Goal: Information Seeking & Learning: Learn about a topic

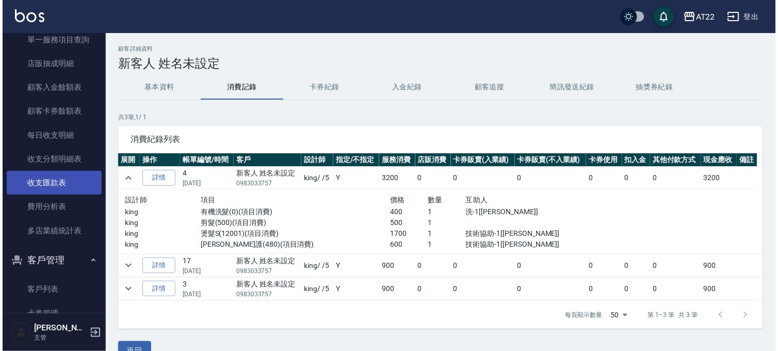
scroll to position [172, 0]
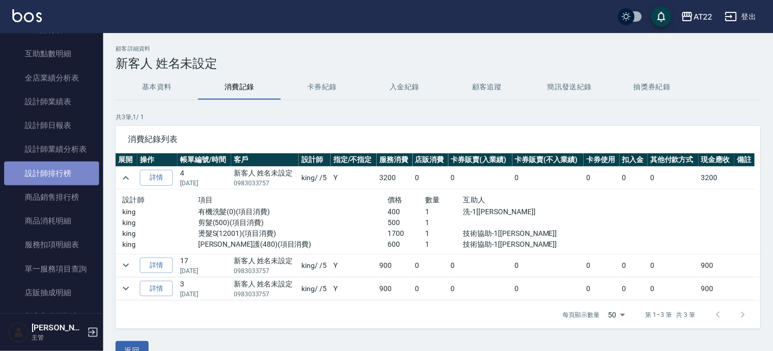
click at [62, 169] on link "設計師排行榜" at bounding box center [51, 173] width 95 height 24
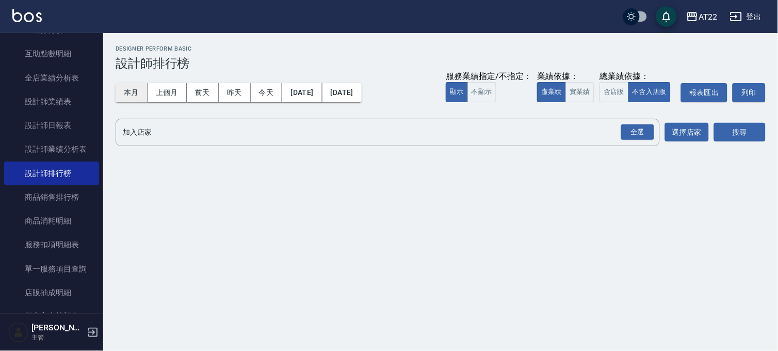
click at [140, 91] on button "本月" at bounding box center [132, 92] width 32 height 19
click at [641, 129] on div "全選" at bounding box center [637, 132] width 33 height 16
click at [133, 89] on button "本月" at bounding box center [132, 92] width 32 height 19
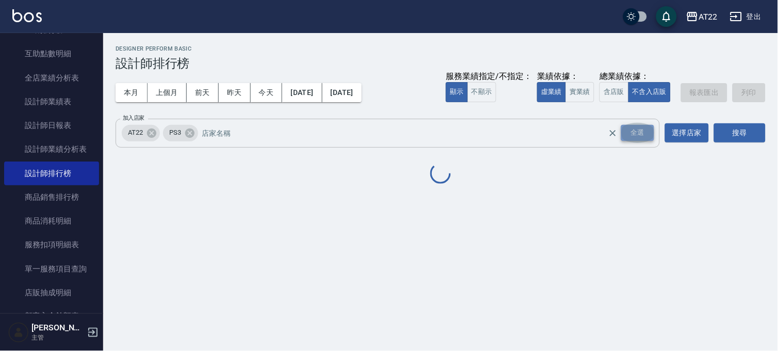
click at [637, 135] on div "全選" at bounding box center [637, 133] width 33 height 16
click at [463, 137] on input "加入店家" at bounding box center [413, 133] width 427 height 18
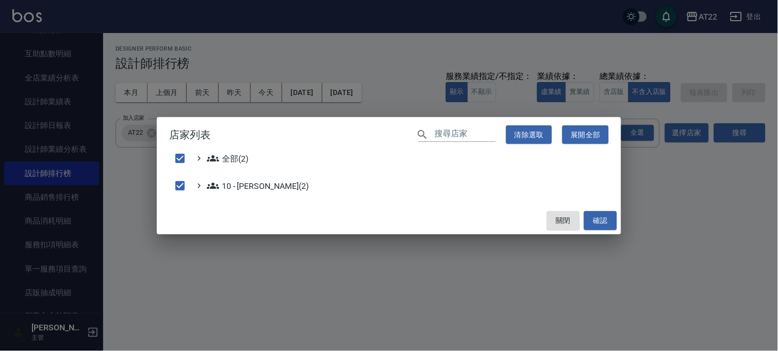
click at [132, 96] on div "店家列表 ​ 清除選取 展開全部 全部(2) 10 - [PERSON_NAME](2) 關閉 確認" at bounding box center [389, 175] width 778 height 351
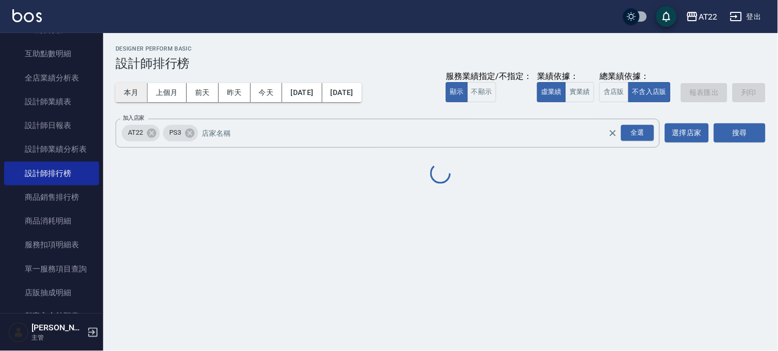
click at [129, 90] on button "本月" at bounding box center [132, 92] width 32 height 19
click at [130, 91] on button "本月" at bounding box center [132, 92] width 32 height 19
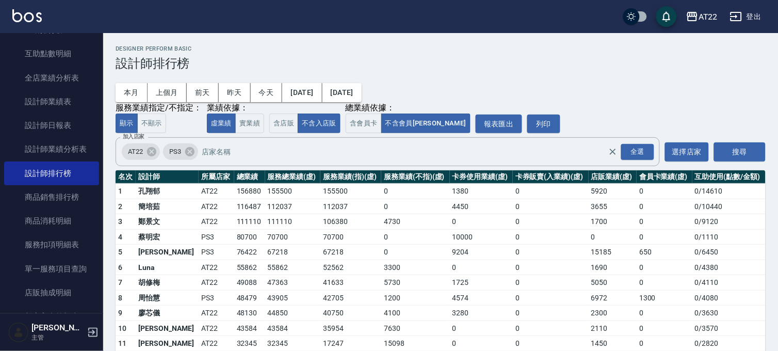
click at [640, 127] on div "本月 上個月 [DATE] [DATE] [DATE] [DATE] [DATE] 服務業績指定/不指定： 顯示 不顯示 業績依據： 虛業績 實業績 總業績依…" at bounding box center [441, 102] width 650 height 62
click at [643, 131] on div "本月 上個月 [DATE] [DATE] [DATE] [DATE] [DATE] 服務業績指定/不指定： 顯示 不顯示 業績依據： 虛業績 實業績 總業績依…" at bounding box center [441, 102] width 650 height 62
click at [641, 133] on div "本月 上個月 [DATE] [DATE] [DATE] [DATE] [DATE] 服務業績指定/不指定： 顯示 不顯示 業績依據： 虛業績 實業績 總業績依…" at bounding box center [441, 102] width 650 height 62
click at [686, 133] on div "本月 上個月 [DATE] [DATE] [DATE] [DATE] [DATE] 服務業績指定/不指定： 顯示 不顯示 業績依據： 虛業績 實業績 總業績依…" at bounding box center [441, 102] width 650 height 62
